Goal: Task Accomplishment & Management: Use online tool/utility

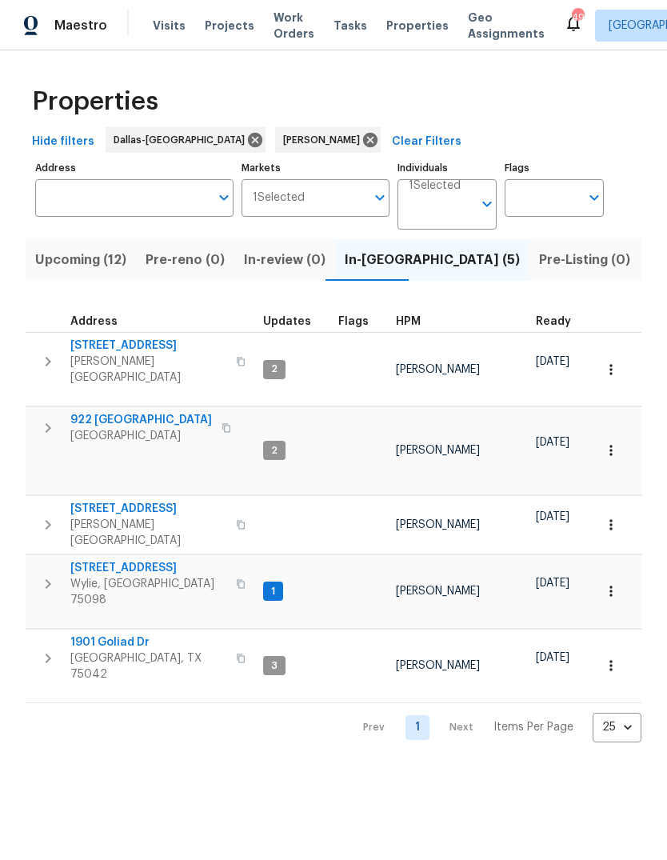
click at [96, 259] on span "Upcoming (12)" at bounding box center [80, 260] width 91 height 22
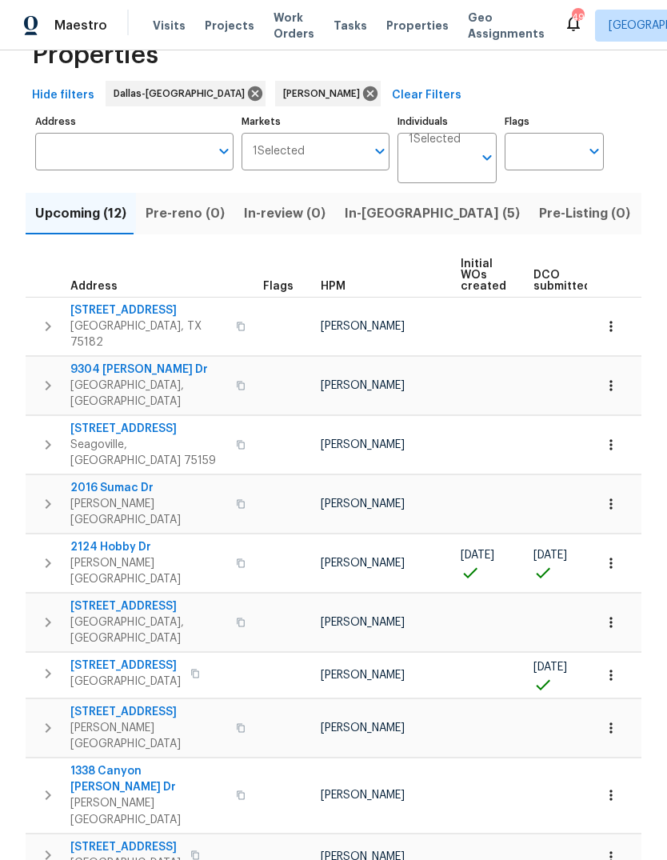
scroll to position [46, 0]
click at [125, 658] on span "721 Saddle Horn Way" at bounding box center [125, 666] width 110 height 16
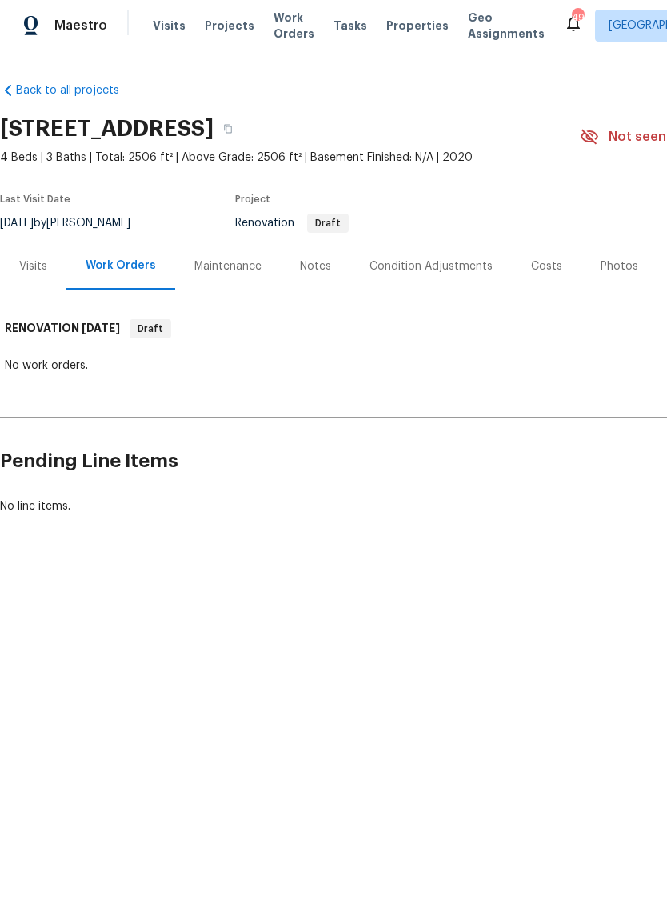
click at [533, 275] on div "Costs" at bounding box center [547, 265] width 70 height 47
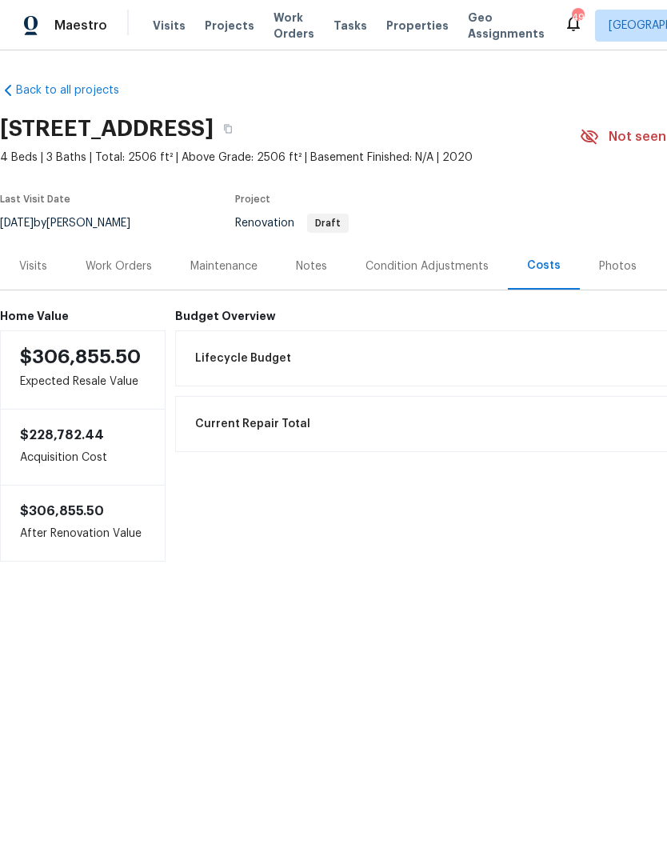
click at [288, 32] on span "Work Orders" at bounding box center [293, 26] width 41 height 32
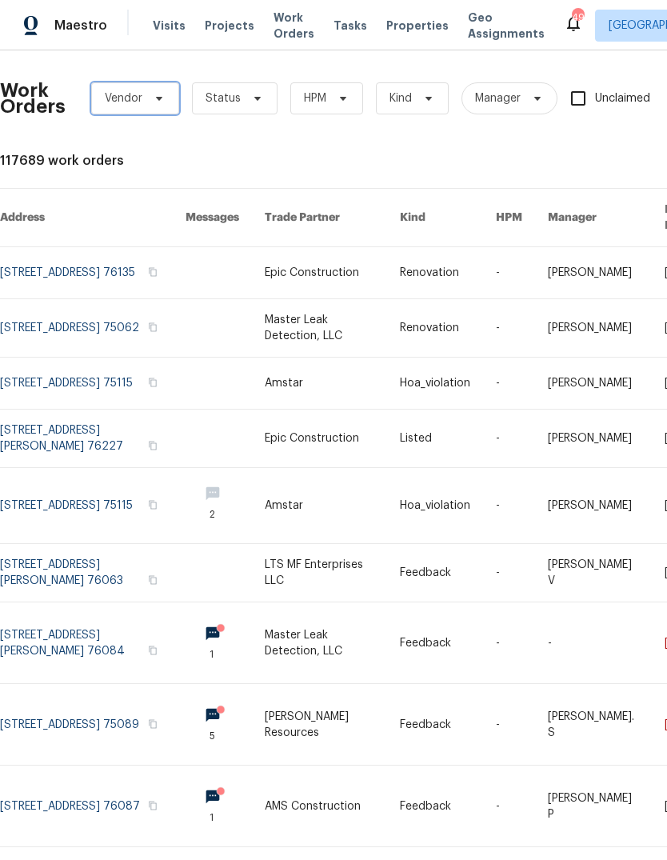
click at [150, 111] on span "Vendor" at bounding box center [135, 98] width 88 height 32
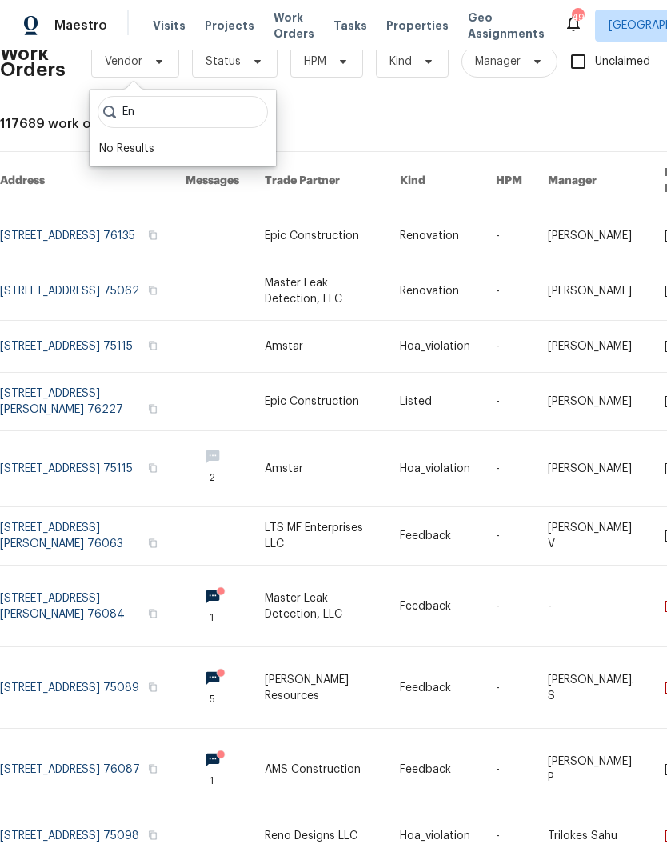
type input "E"
type input "Elec"
click at [133, 149] on div "Mansfield Plumbing, Electric, Heating & Air - DFW-S" at bounding box center [232, 149] width 266 height 16
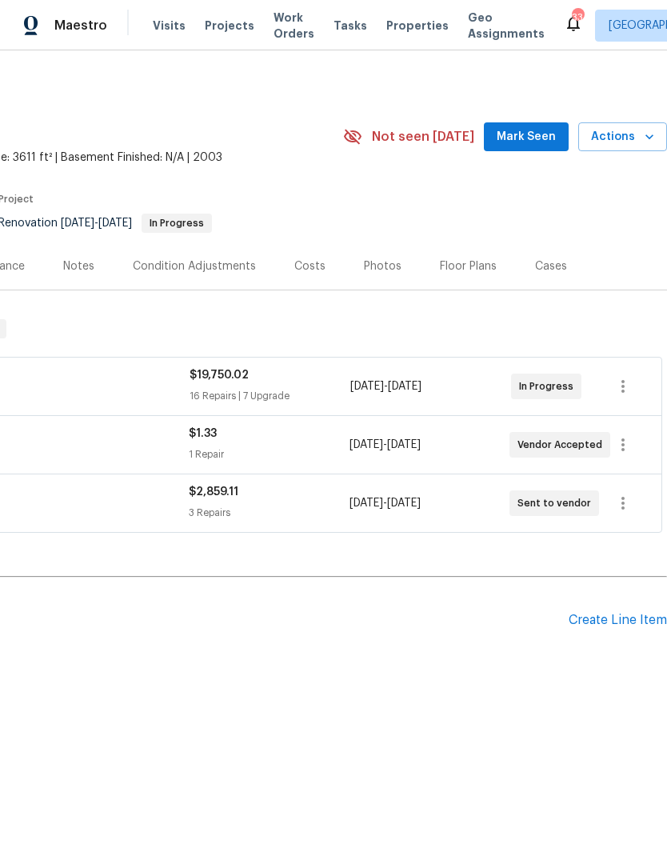
scroll to position [0, 237]
click at [618, 621] on div "Create Line Item" at bounding box center [618, 620] width 98 height 15
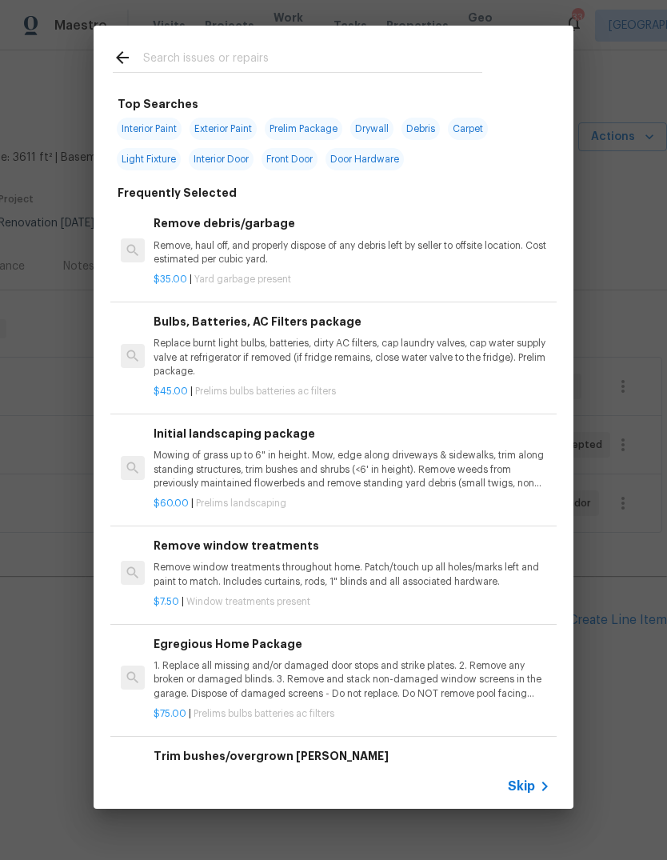
click at [294, 65] on input "text" at bounding box center [312, 60] width 339 height 24
type input "Elec"
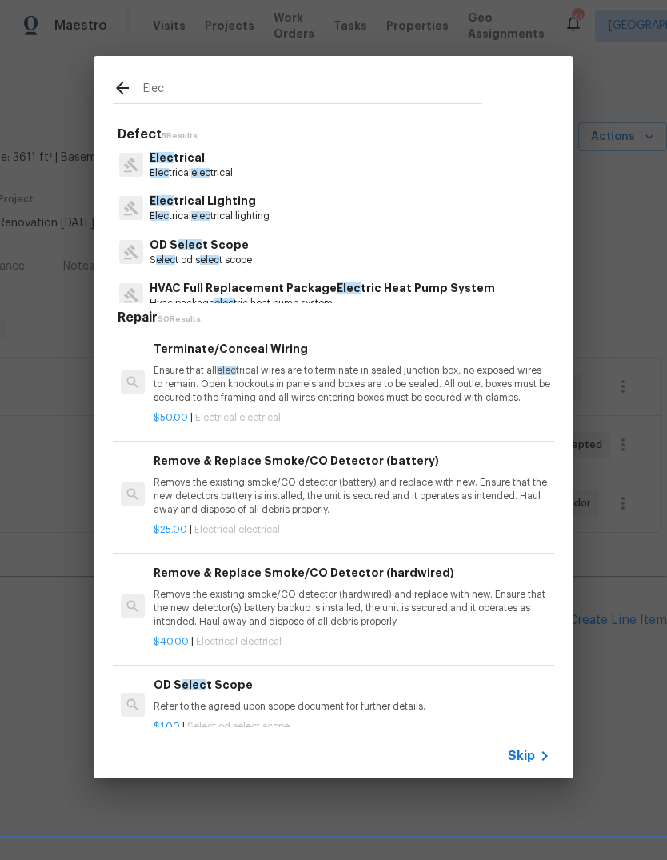
click at [214, 176] on p "Elec trical elec trical" at bounding box center [191, 173] width 83 height 14
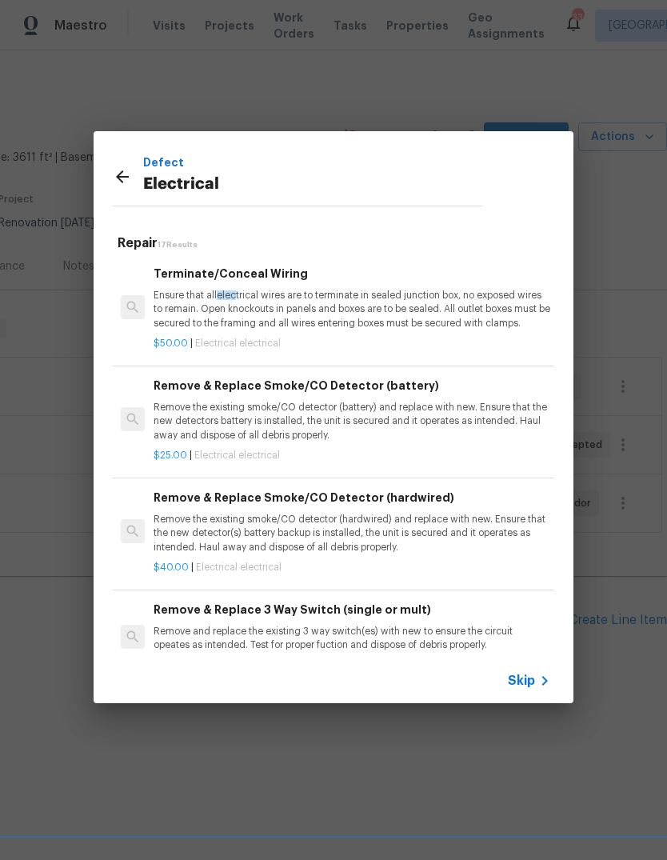
click at [411, 298] on p "Ensure that all elec trical wires are to terminate in sealed junction box, no e…" at bounding box center [352, 309] width 397 height 41
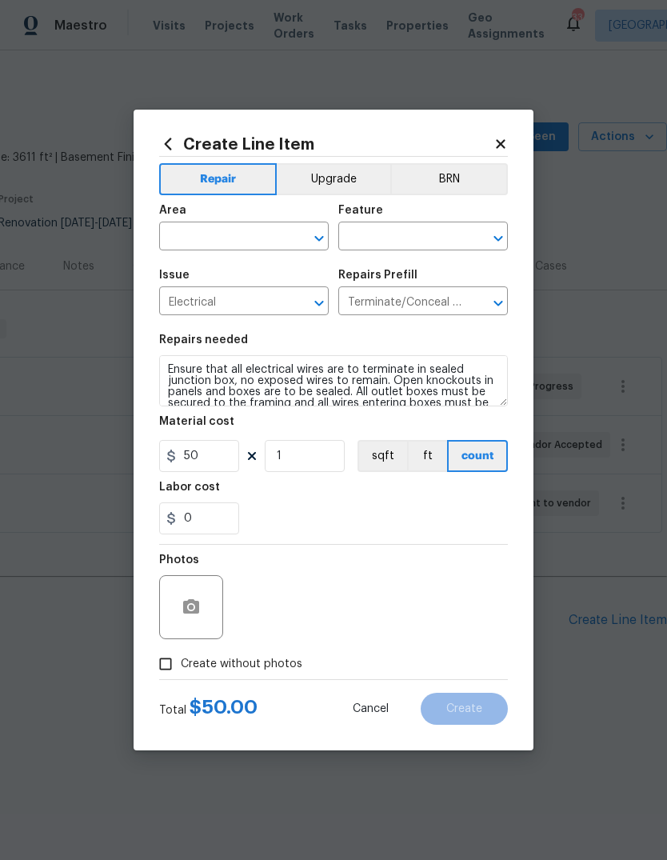
click at [261, 235] on input "text" at bounding box center [221, 238] width 125 height 25
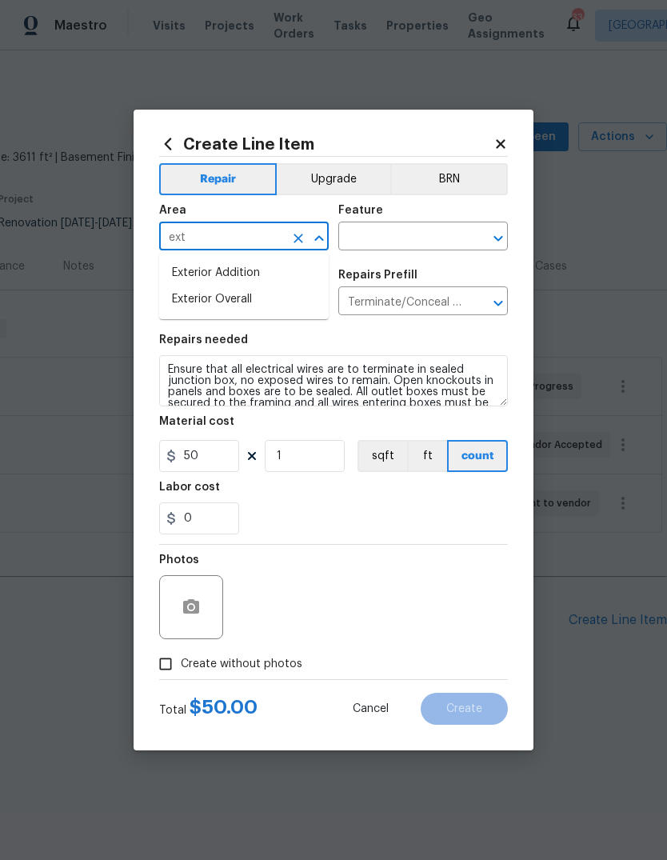
click at [264, 303] on li "Exterior Overall" at bounding box center [244, 299] width 170 height 26
type input "Exterior Overall"
click at [422, 237] on input "text" at bounding box center [400, 238] width 125 height 25
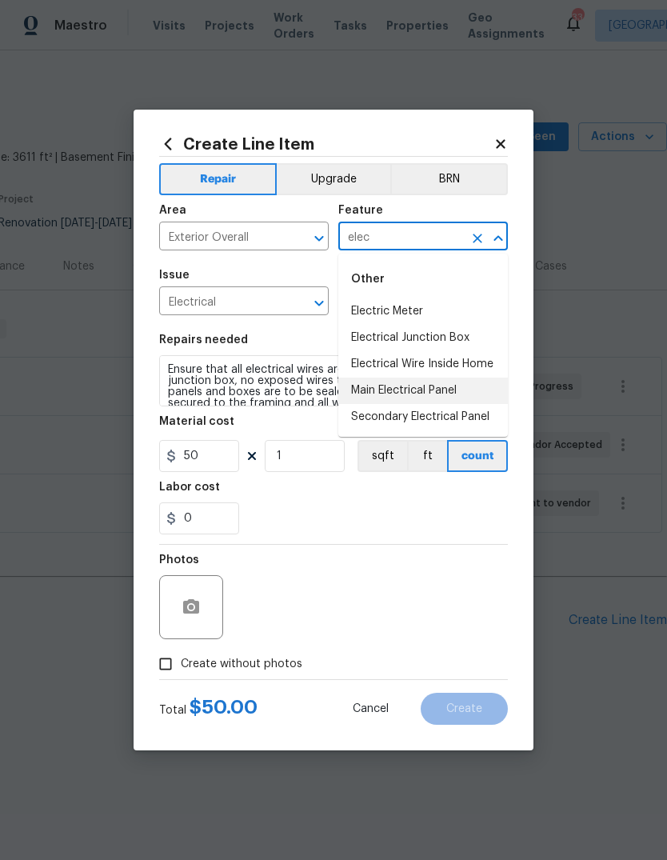
click at [437, 394] on li "Main Electrical Panel" at bounding box center [423, 390] width 170 height 26
type input "Main Electrical Panel"
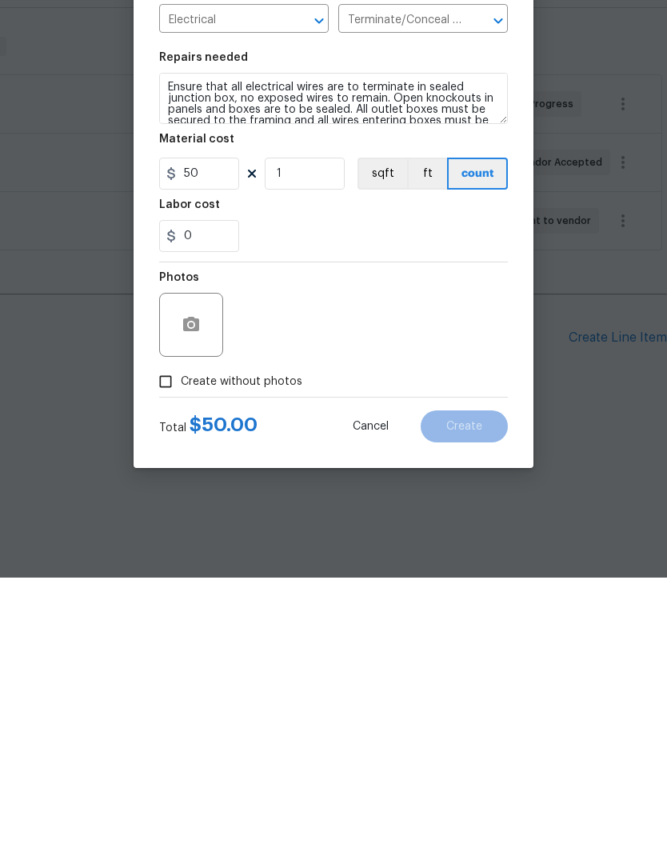
click at [168, 649] on input "Create without photos" at bounding box center [165, 664] width 30 height 30
checkbox input "true"
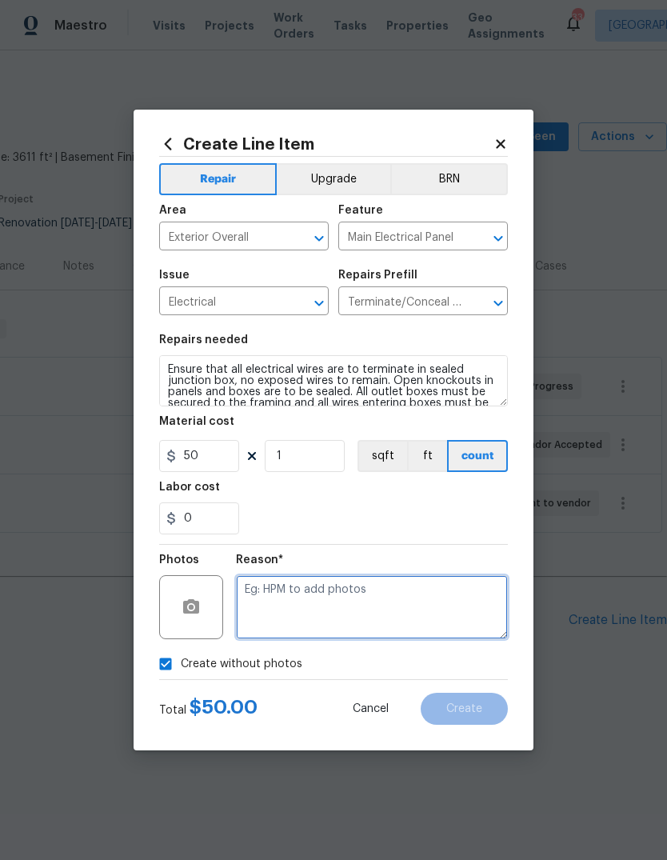
click at [358, 587] on textarea at bounding box center [372, 607] width 272 height 64
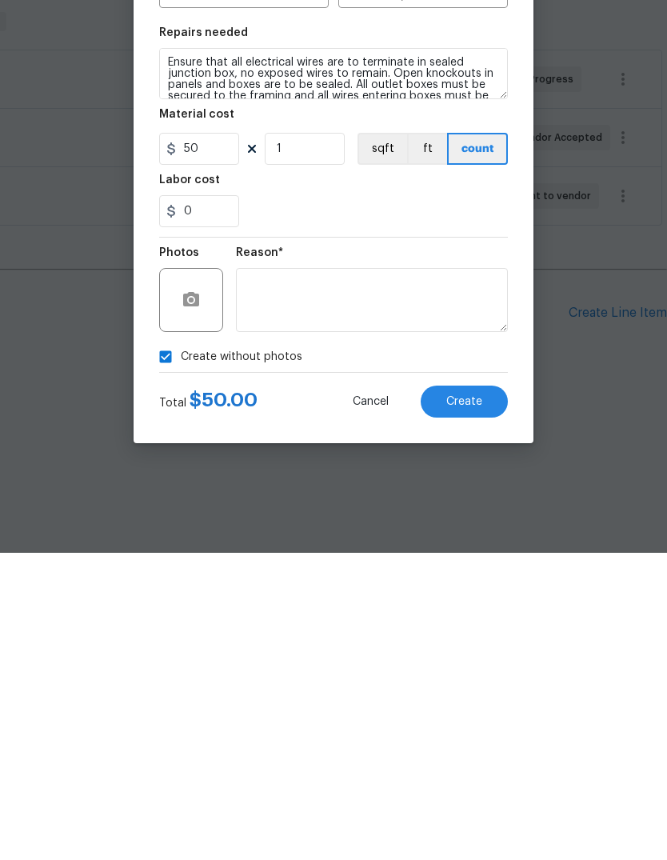
click at [475, 703] on span "Create" at bounding box center [464, 709] width 36 height 12
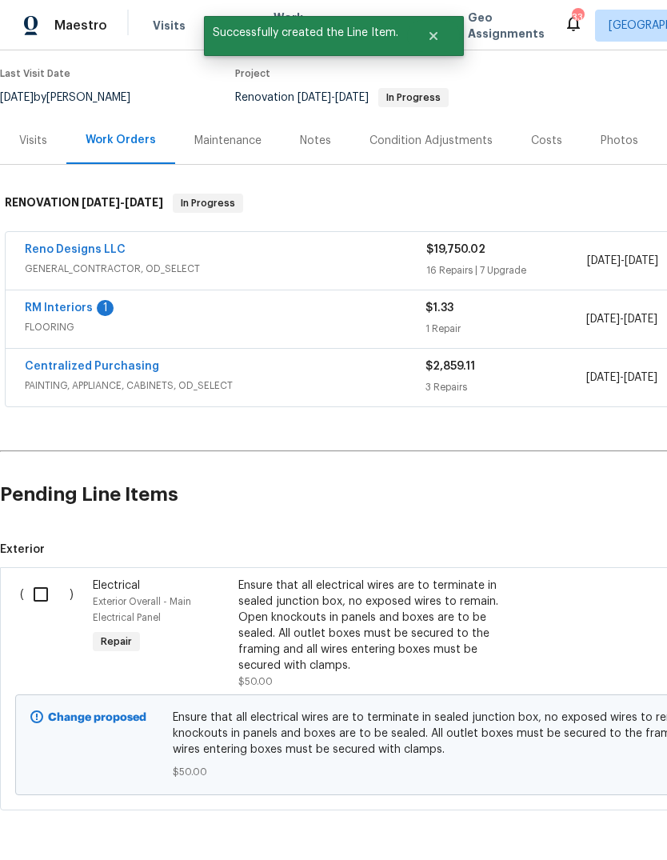
scroll to position [125, 0]
click at [42, 601] on input "checkbox" at bounding box center [47, 595] width 46 height 34
checkbox input "true"
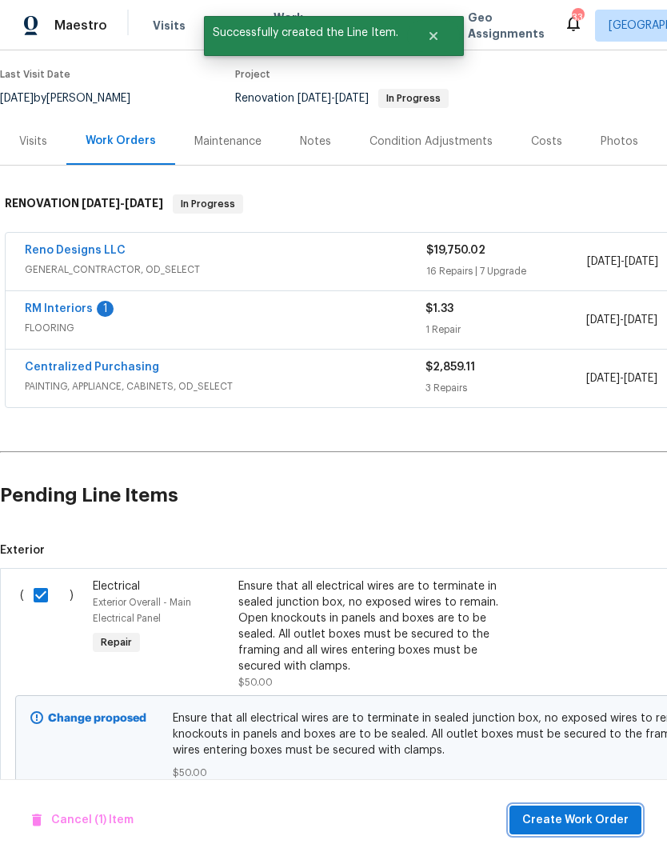
click at [586, 822] on span "Create Work Order" at bounding box center [575, 820] width 106 height 20
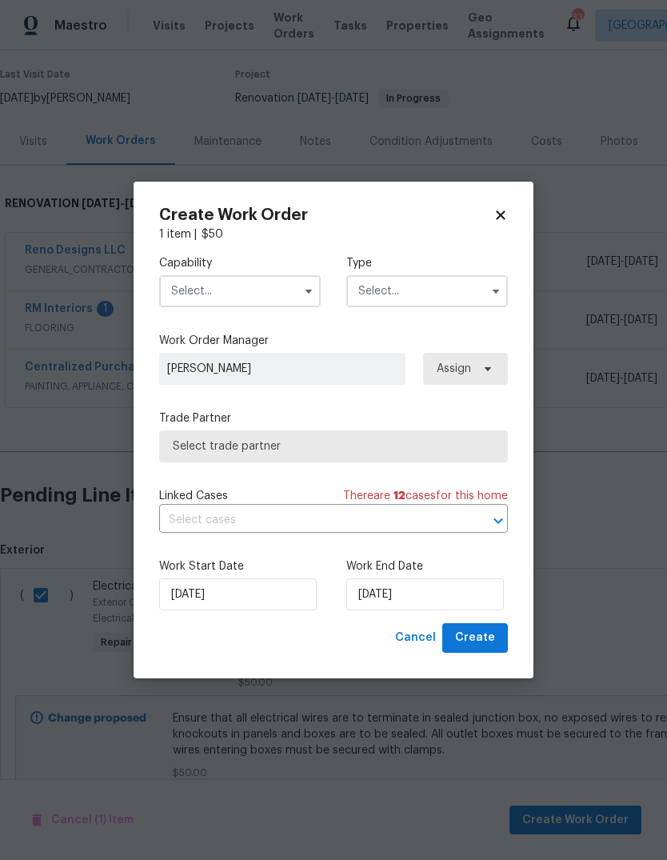
click at [295, 284] on input "text" at bounding box center [240, 291] width 162 height 32
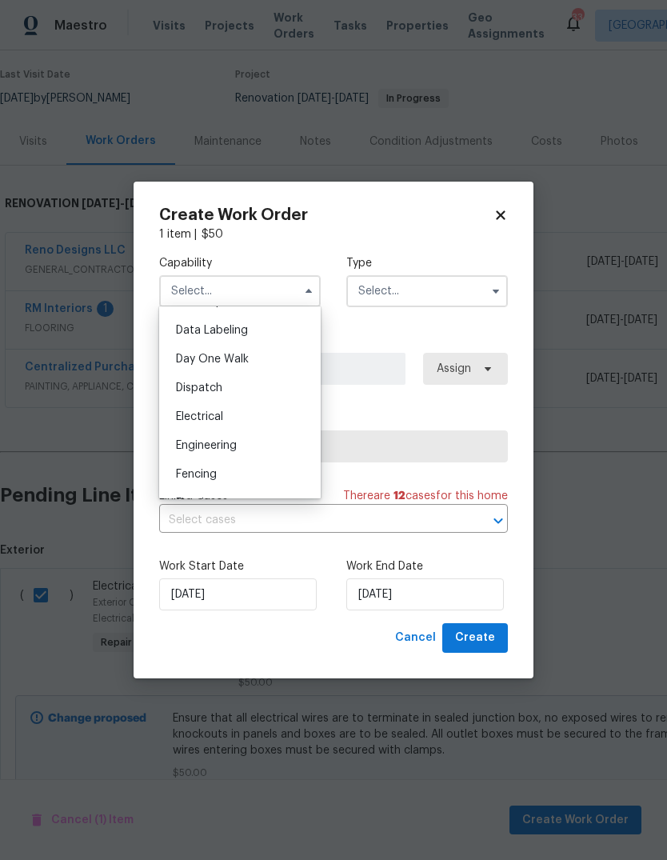
scroll to position [418, 0]
click at [243, 416] on div "Electrical" at bounding box center [240, 411] width 154 height 29
type input "Electrical"
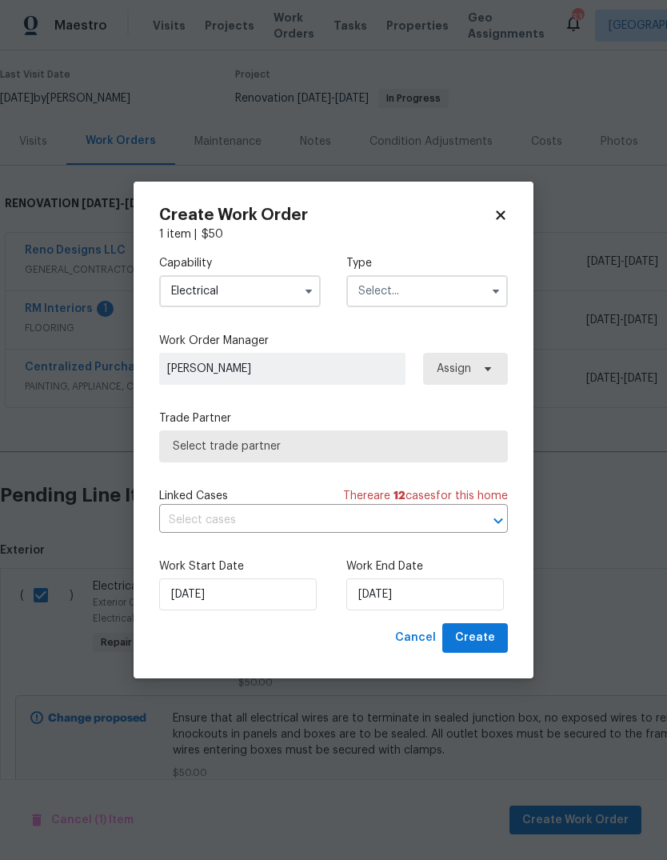
click at [478, 291] on input "text" at bounding box center [427, 291] width 162 height 32
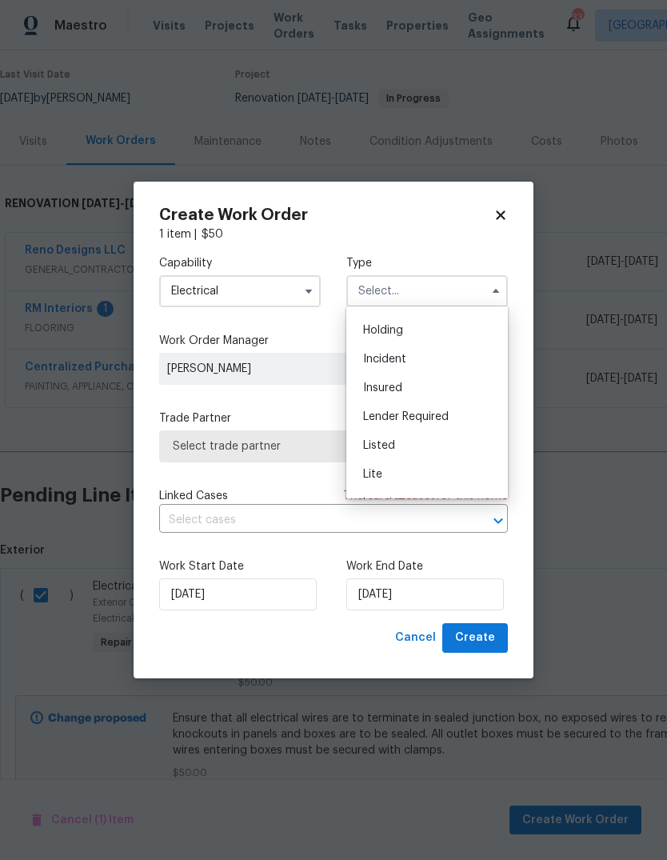
scroll to position [56, 0]
click at [421, 445] on div "Listed" at bounding box center [427, 441] width 154 height 29
type input "Listed"
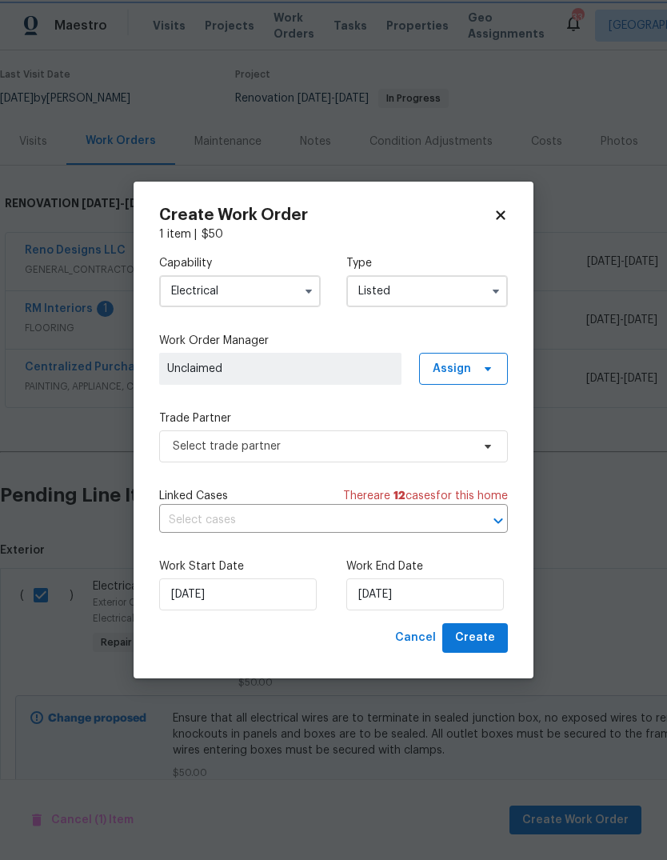
scroll to position [0, 0]
click at [468, 377] on span "Assign" at bounding box center [463, 369] width 89 height 32
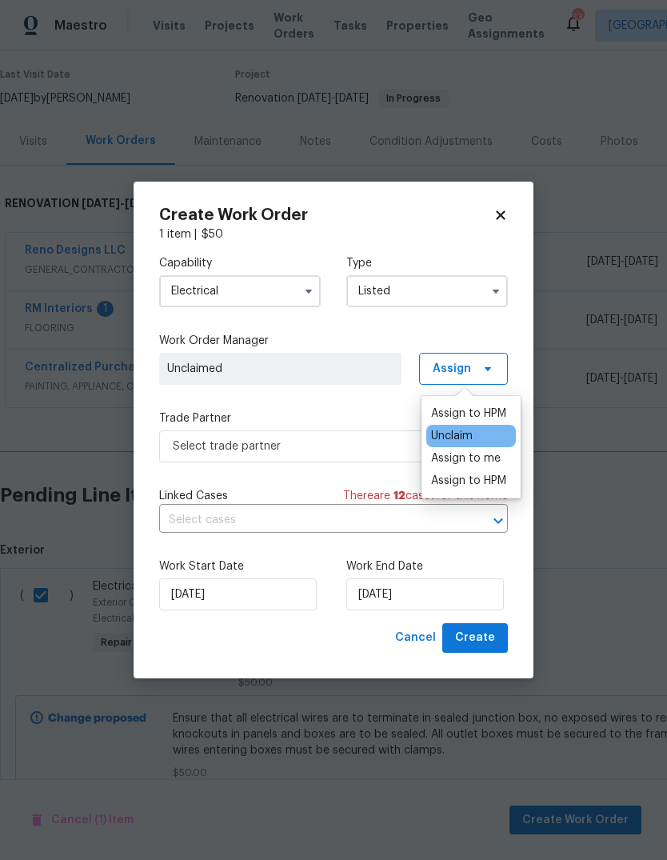
click at [482, 464] on div "Assign to me" at bounding box center [466, 458] width 70 height 16
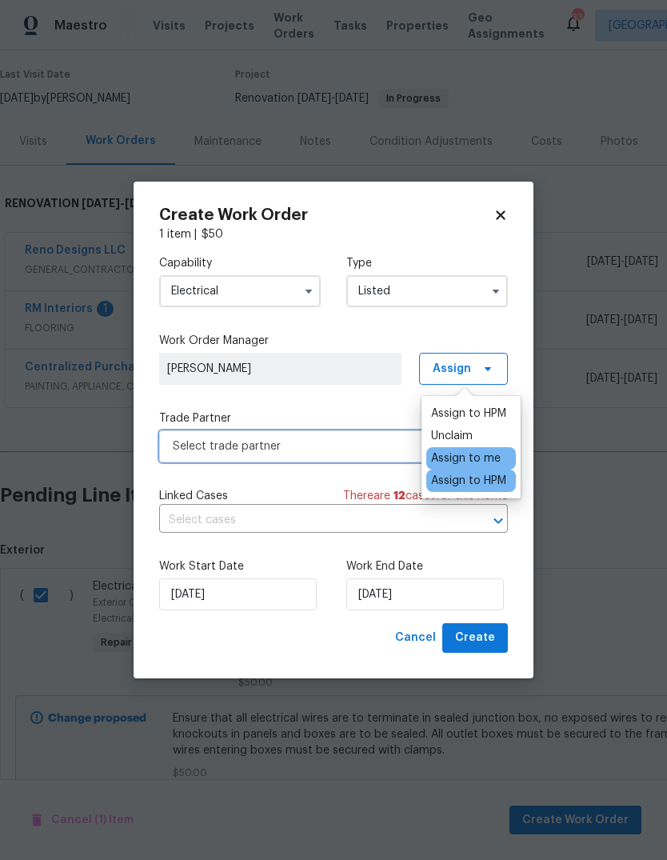
click at [383, 445] on span "Select trade partner" at bounding box center [322, 446] width 298 height 16
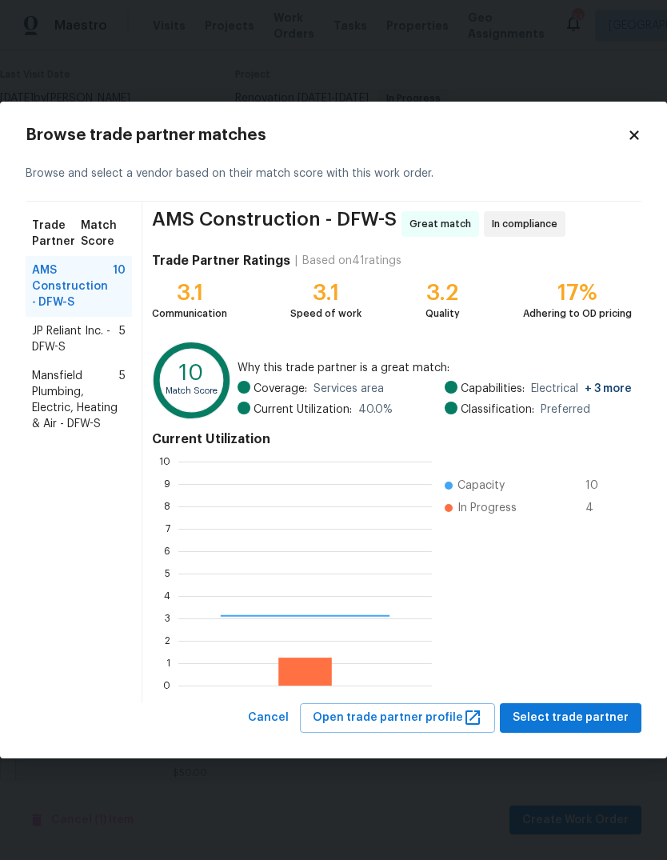
scroll to position [224, 253]
click at [38, 573] on div "Trade Partner Match Score AMS Construction - DFW-S 10 JP Reliant Inc. - DFW-S 5…" at bounding box center [84, 452] width 117 height 501
